Goal: Check status: Check status

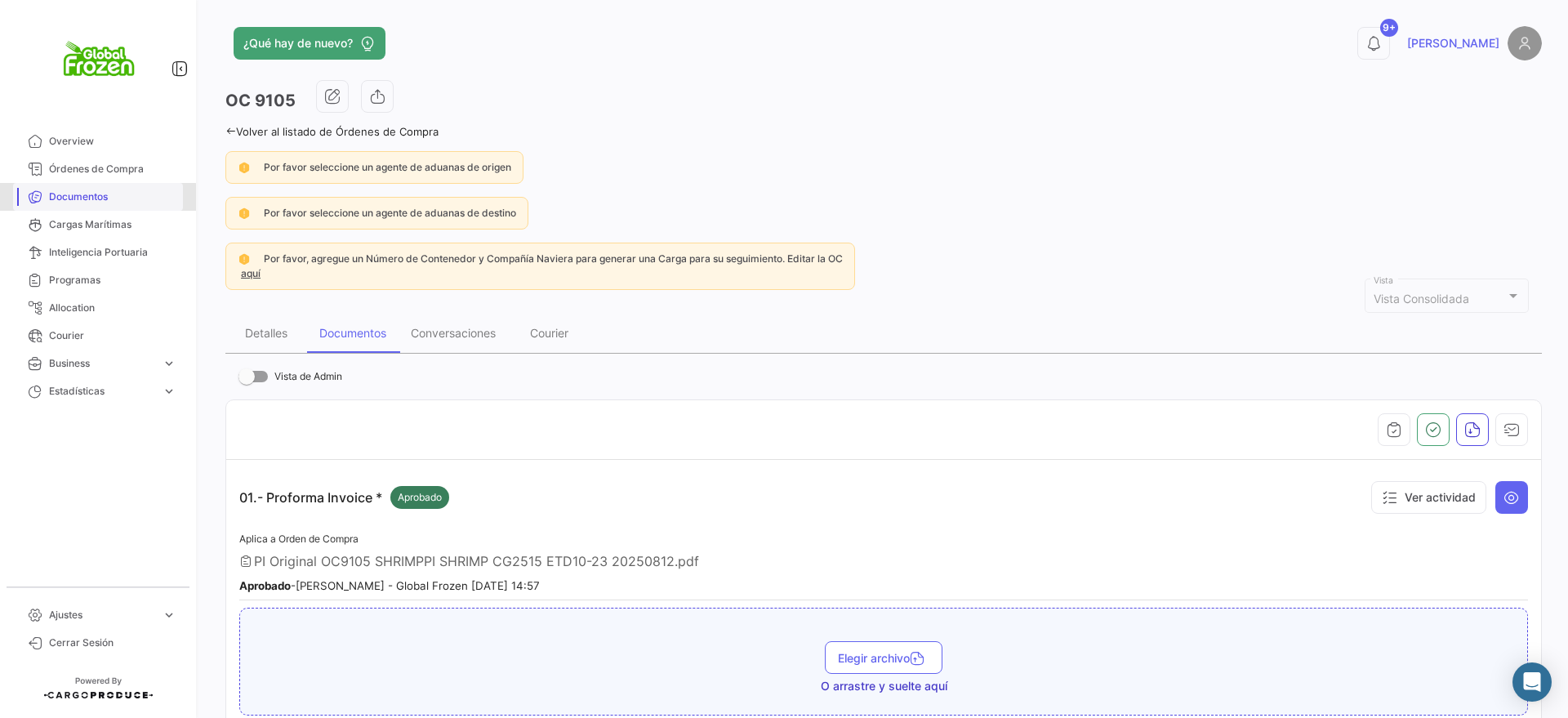
click at [73, 198] on span "Documentos" at bounding box center [113, 197] width 128 height 14
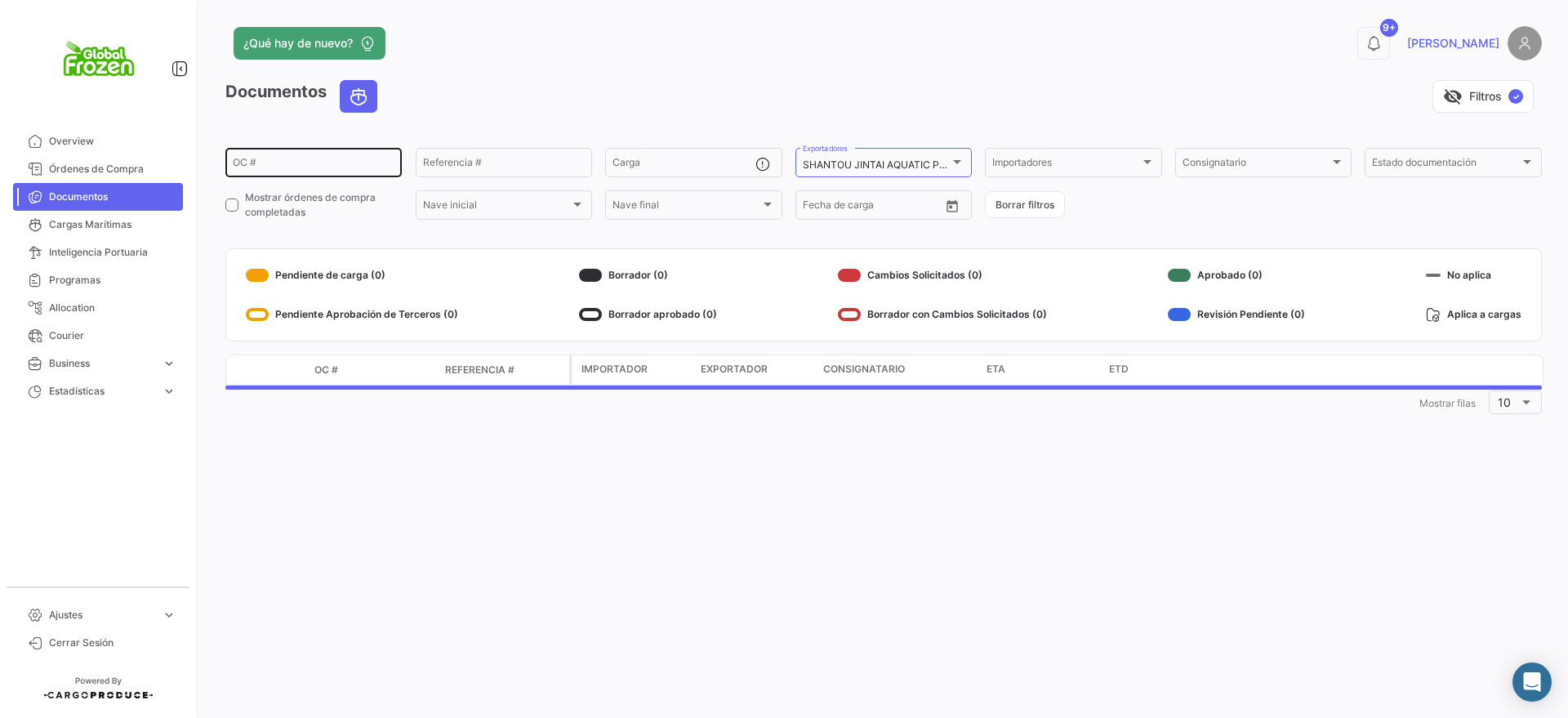
click at [307, 156] on div "OC #" at bounding box center [313, 160] width 161 height 32
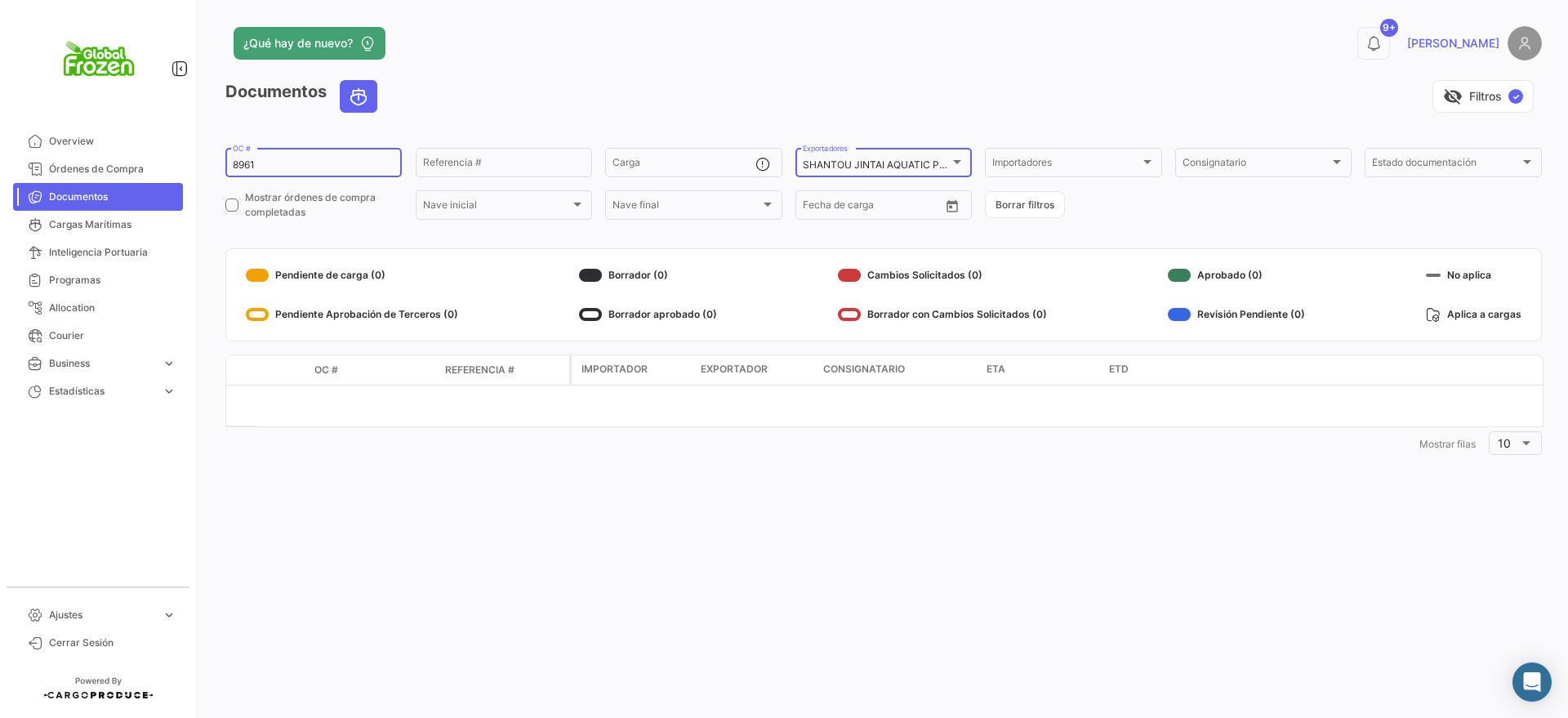
type input "8961"
click at [916, 160] on mat-select-trigger "SHANTOU JINTAI AQUATIC PRODUCT INDUSTRIAL CO. LTD" at bounding box center [943, 164] width 281 height 12
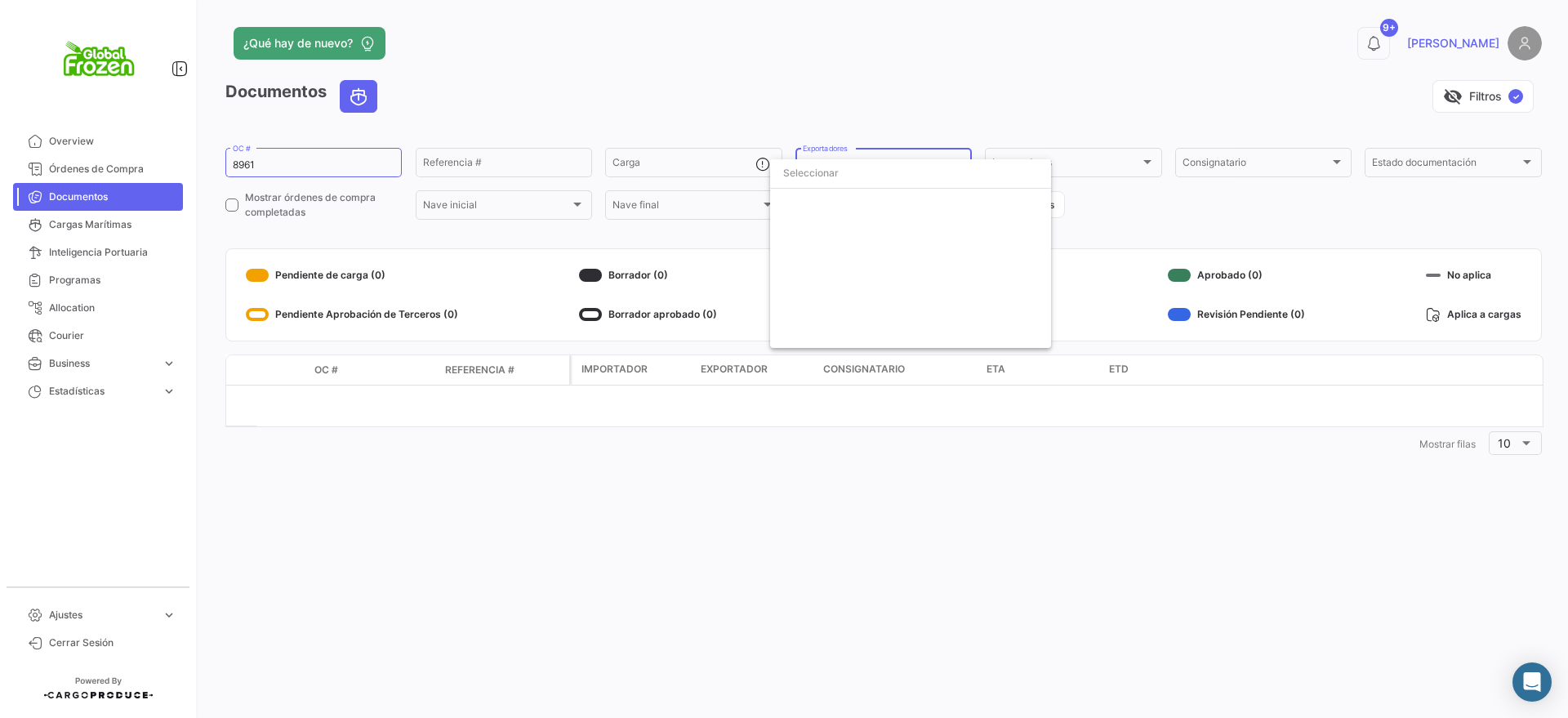
scroll to position [796, 0]
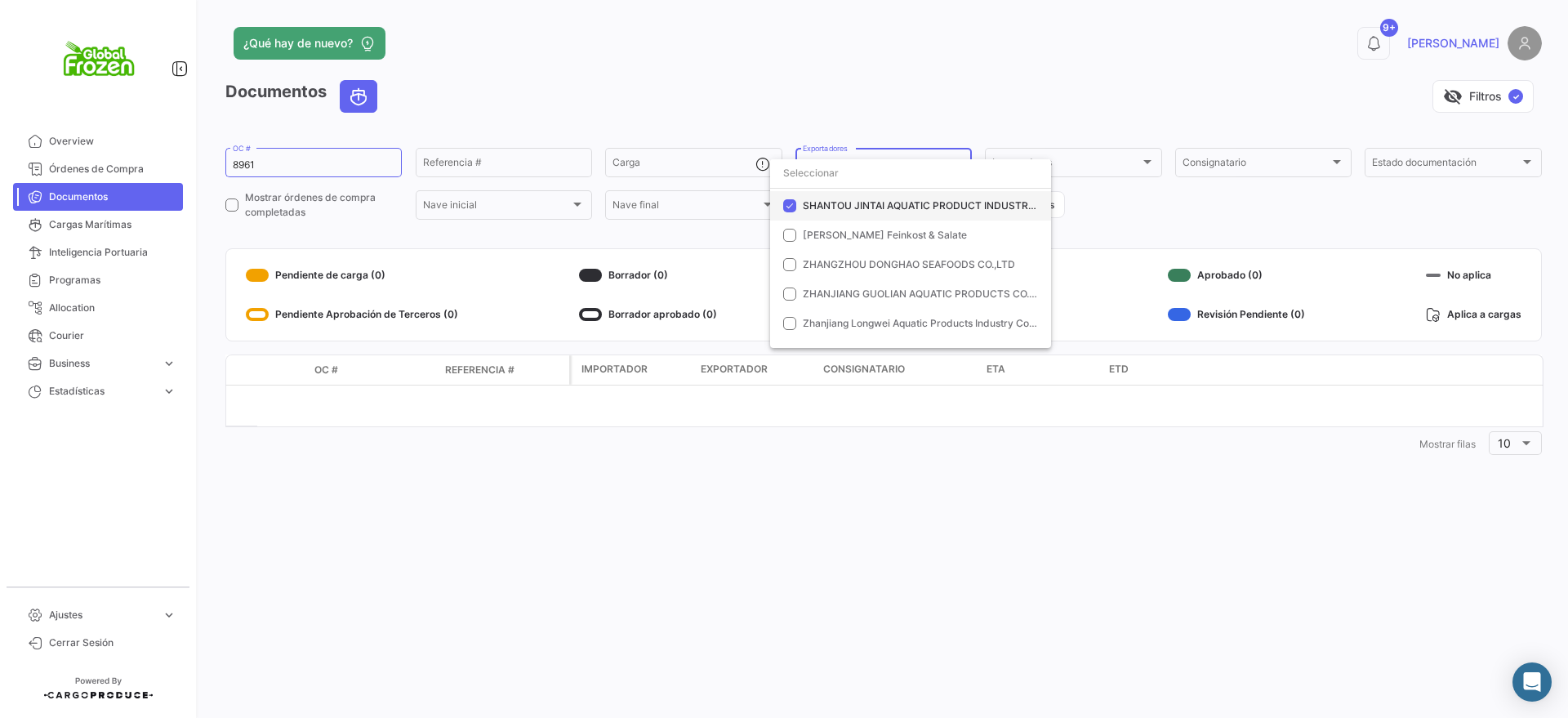
click at [789, 203] on mat-pseudo-checkbox at bounding box center [790, 206] width 13 height 13
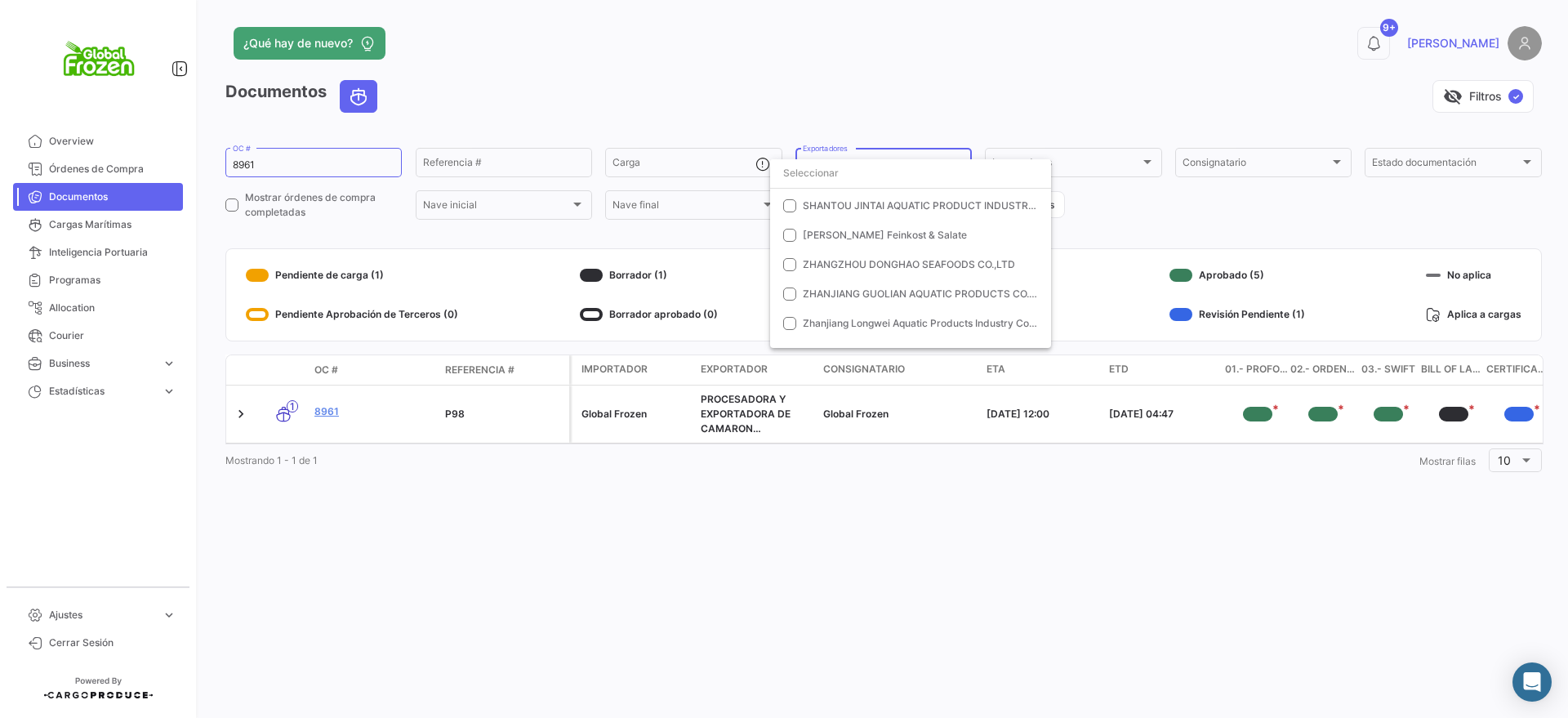
click at [323, 412] on div at bounding box center [784, 359] width 1568 height 718
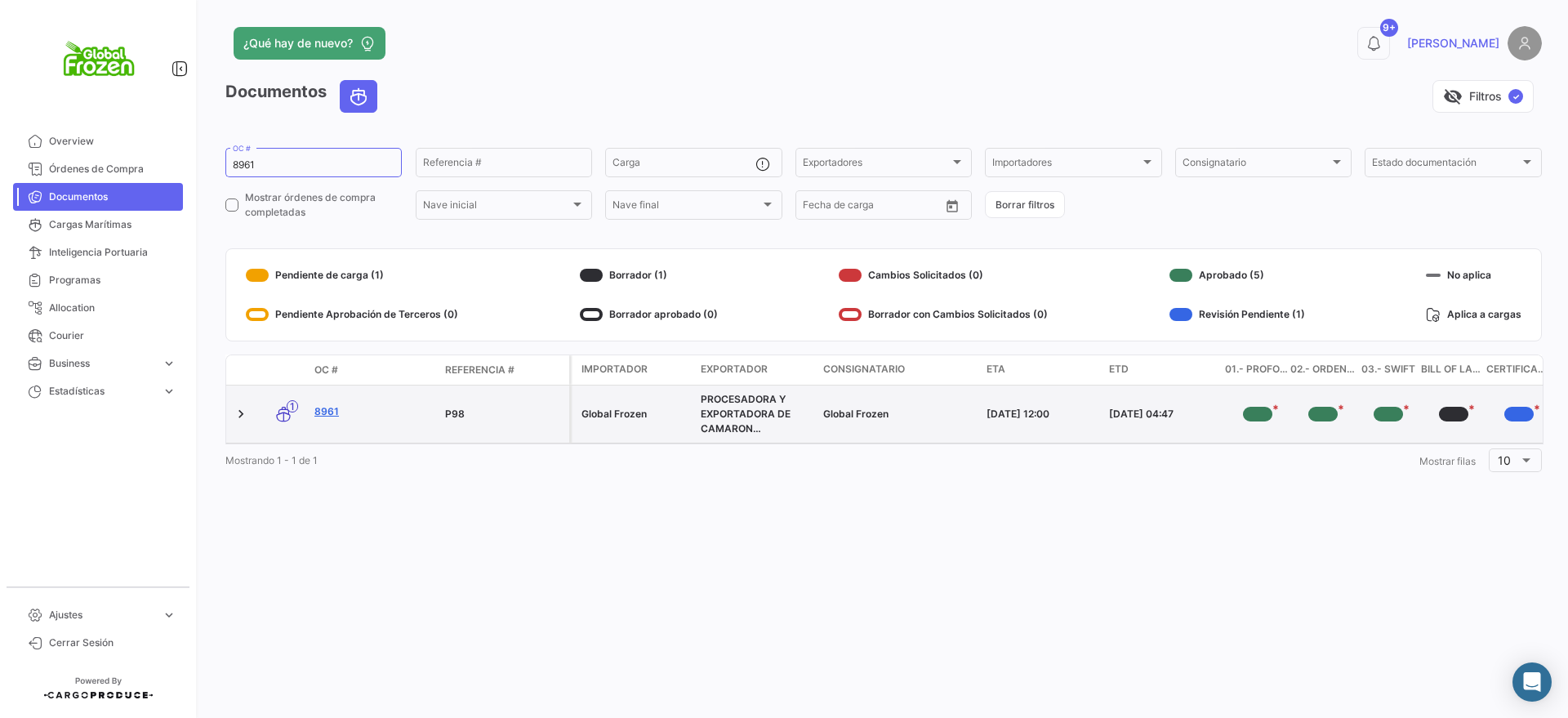
click at [323, 412] on link "8961" at bounding box center [373, 412] width 117 height 14
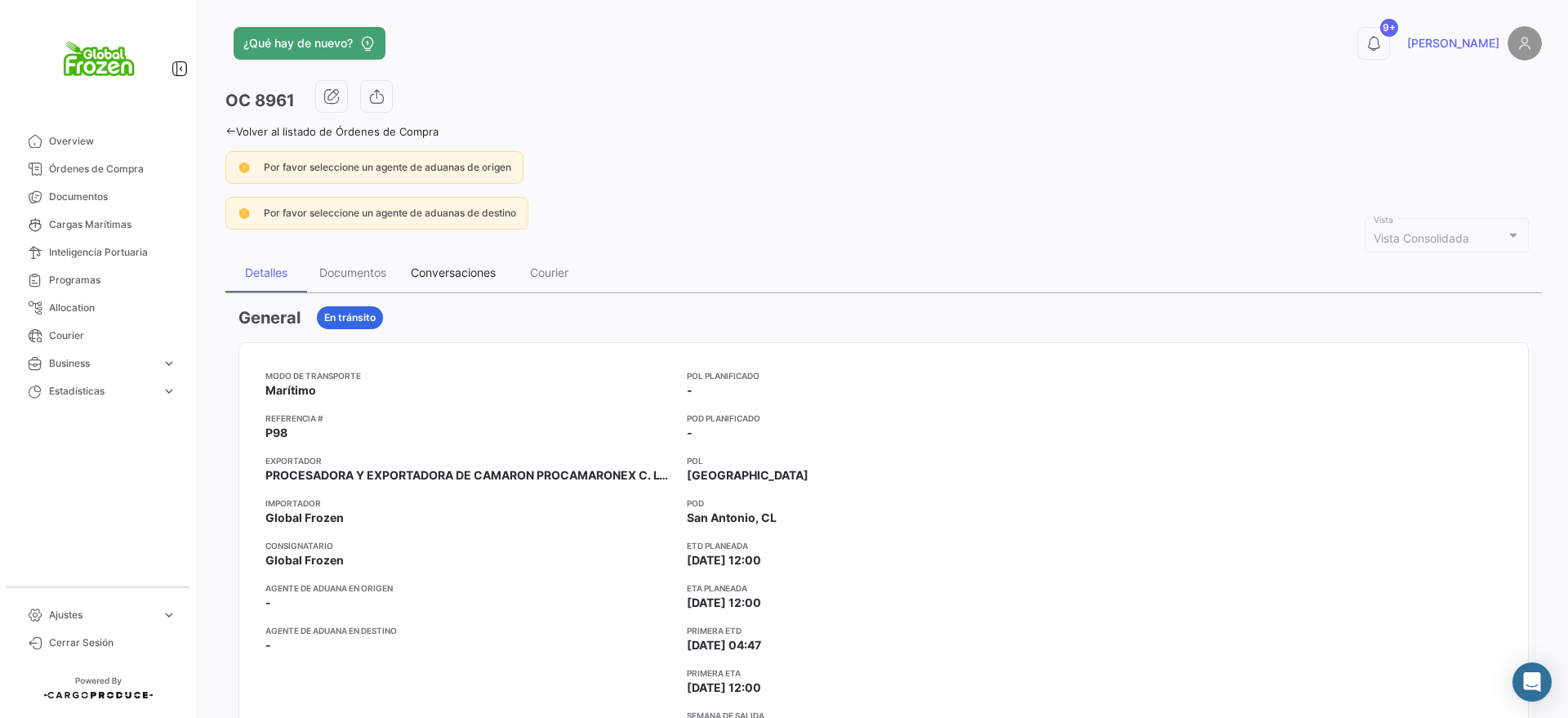
click at [440, 271] on div "Conversaciones" at bounding box center [452, 272] width 85 height 14
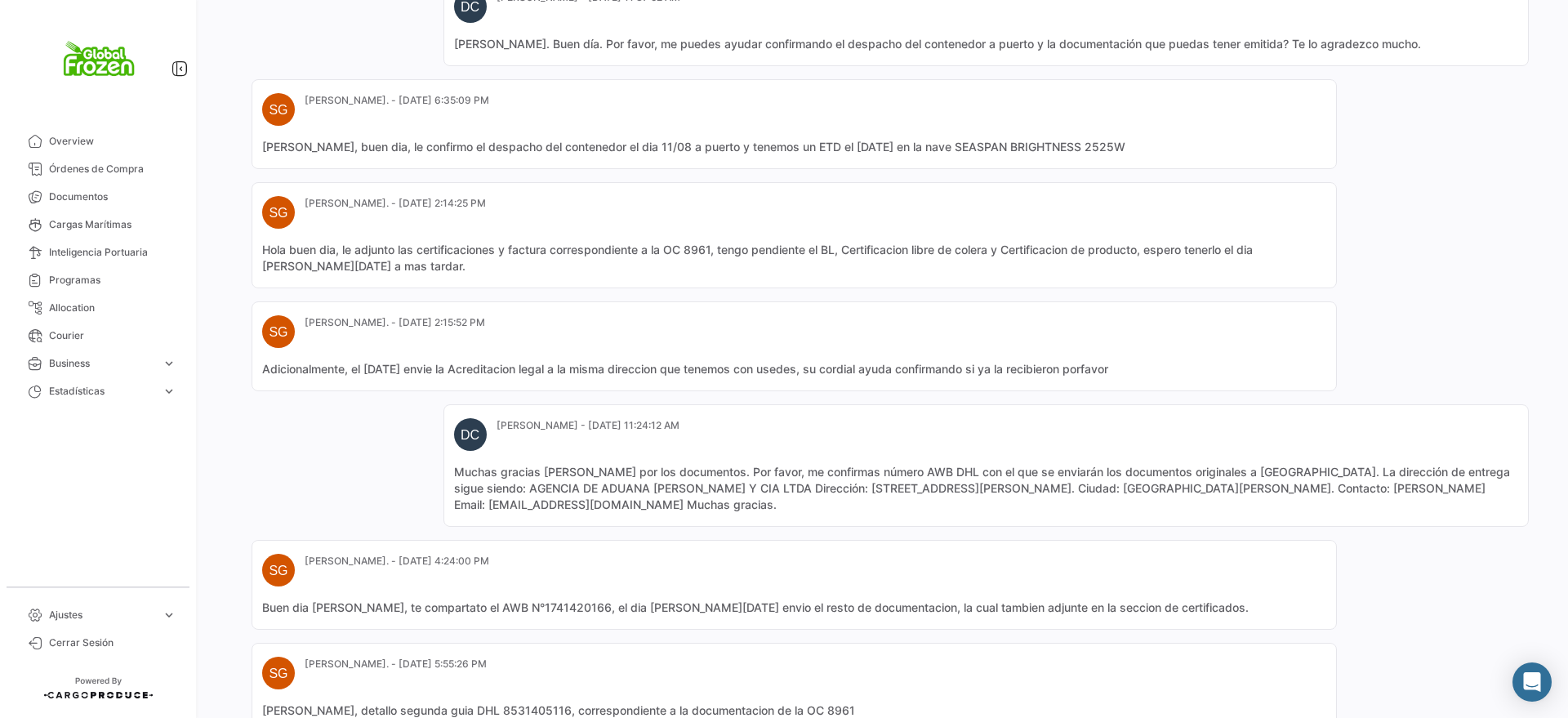
scroll to position [1533, 0]
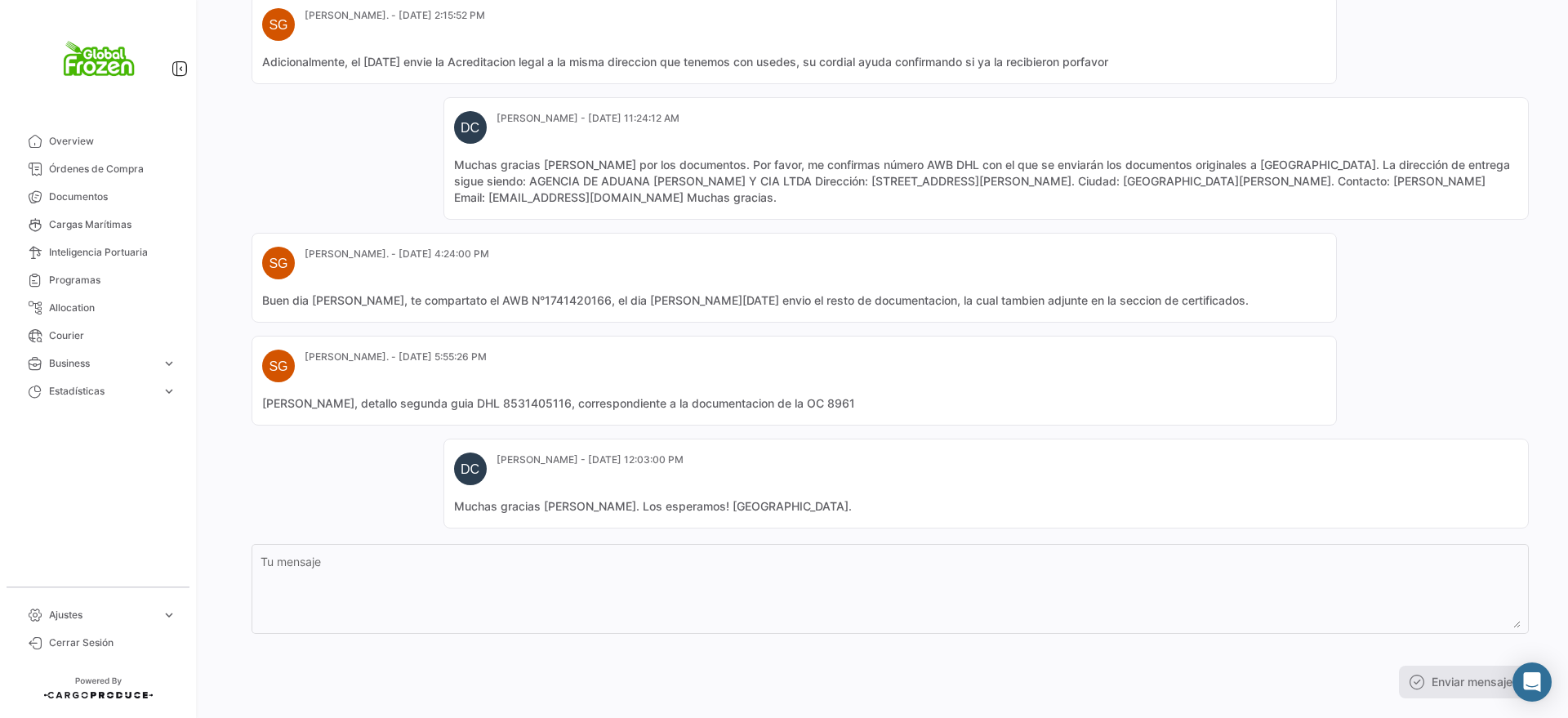
click at [531, 292] on mat-card-content "Buen dia [PERSON_NAME], te compartato el AWB N°1741420166, el dia [PERSON_NAME]…" at bounding box center [794, 300] width 1064 height 16
copy mat-card-content "1741420166"
click at [539, 395] on mat-card-content "[PERSON_NAME], detallo segunda guia DHL 8531405116, correspondiente a la docume…" at bounding box center [794, 403] width 1064 height 16
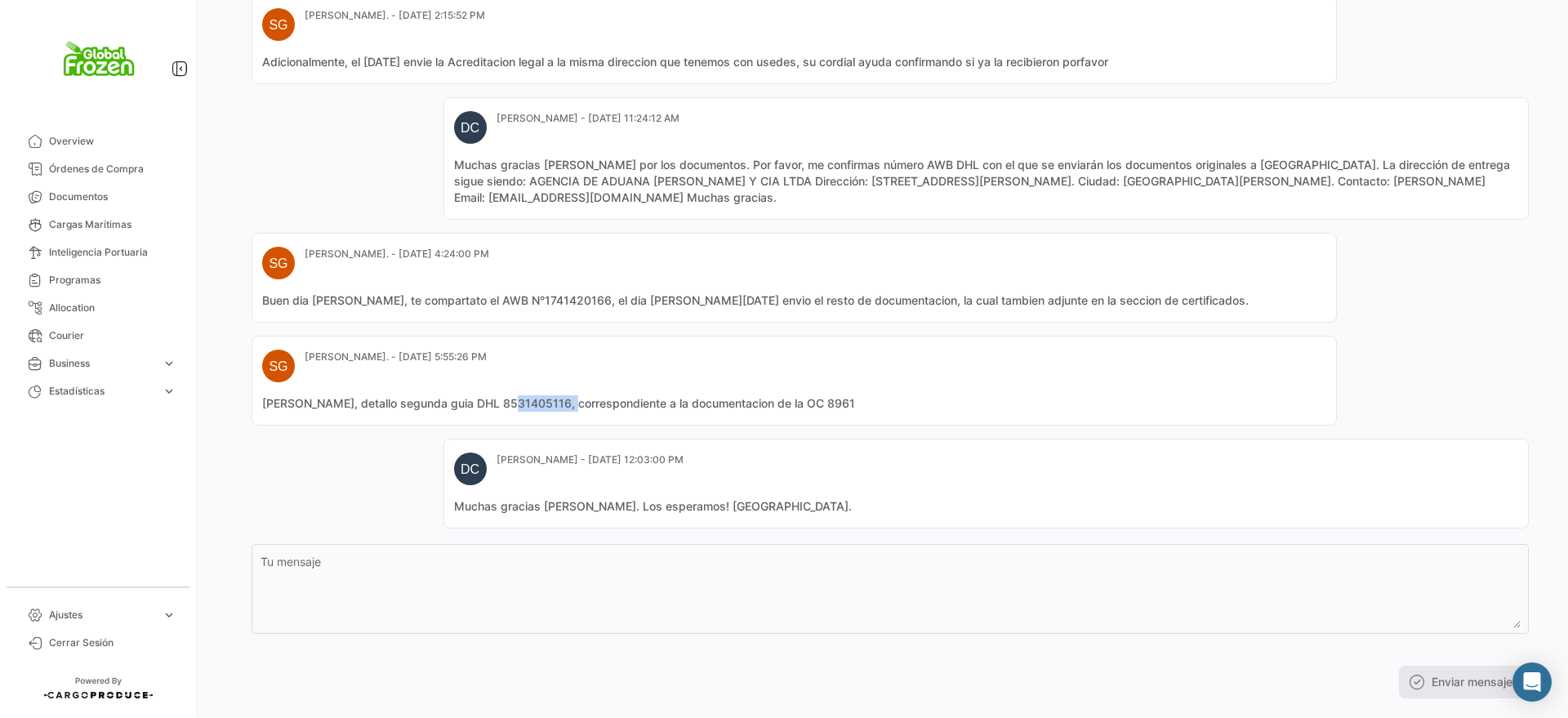
copy mat-card-content "8531405116"
click at [692, 286] on mat-card "SG [PERSON_NAME]. - [DATE] 4:24:00 PM Buen dia [PERSON_NAME], te compartato el …" at bounding box center [794, 278] width 1085 height 90
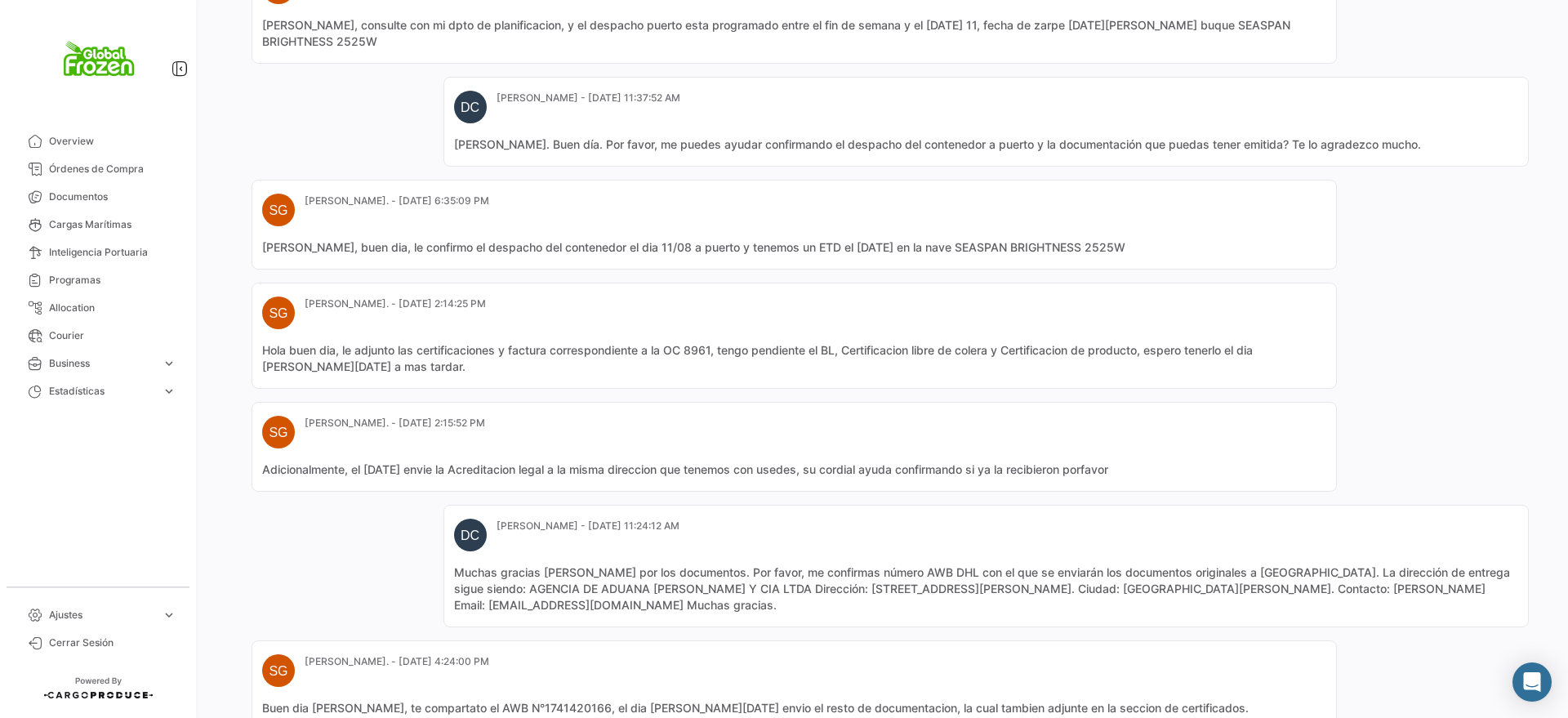
scroll to position [1125, 0]
